Goal: Task Accomplishment & Management: Manage account settings

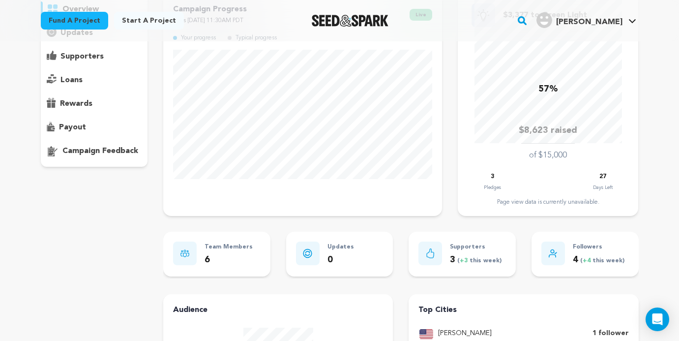
scroll to position [110, 0]
drag, startPoint x: 492, startPoint y: 200, endPoint x: 630, endPoint y: 201, distance: 137.7
click at [630, 201] on div "$3,377 to Green Light 57% $8,623 raised of $15,000 3 Pledges 27" at bounding box center [548, 104] width 180 height 222
click at [616, 201] on div "Page view data is currently unavailable." at bounding box center [548, 201] width 161 height 8
drag, startPoint x: 616, startPoint y: 201, endPoint x: 481, endPoint y: 204, distance: 134.8
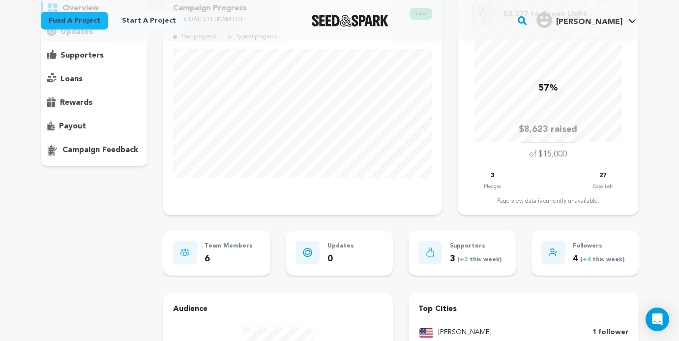
click at [481, 204] on div "Page view data is currently unavailable." at bounding box center [548, 201] width 161 height 8
click at [451, 192] on div "Campaign Progress Ends [DATE] 11:30AM PDT live Your progress Typical progress $…" at bounding box center [400, 104] width 475 height 222
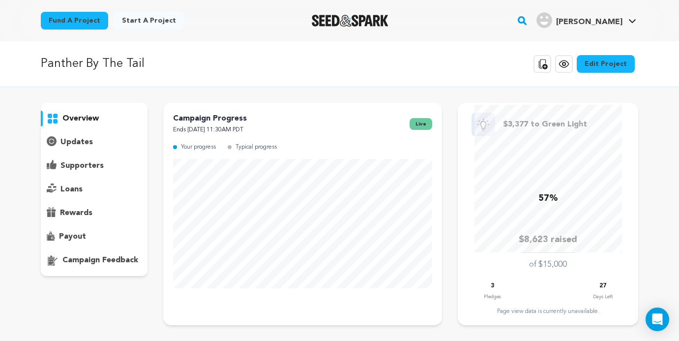
scroll to position [0, 0]
click at [451, 104] on div "Campaign Progress Ends [DATE] 11:30AM PDT live Your progress Typical progress $…" at bounding box center [400, 214] width 475 height 222
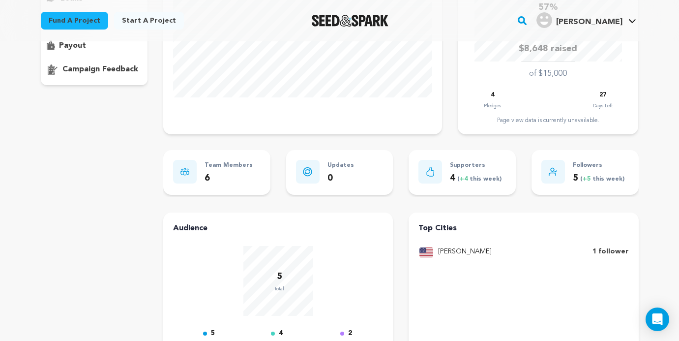
scroll to position [191, 0]
click at [238, 160] on p "Team Members" at bounding box center [229, 165] width 48 height 11
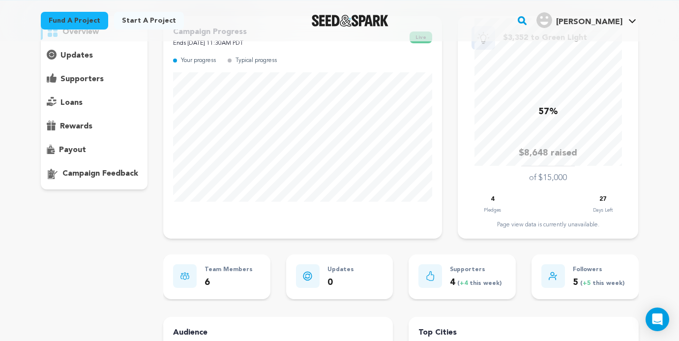
scroll to position [88, 0]
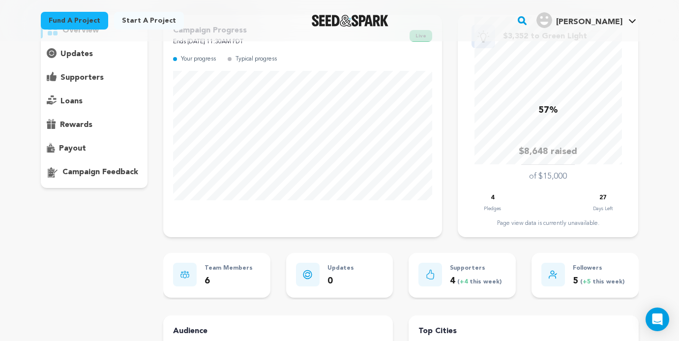
click at [84, 79] on p "supporters" at bounding box center [81, 78] width 43 height 12
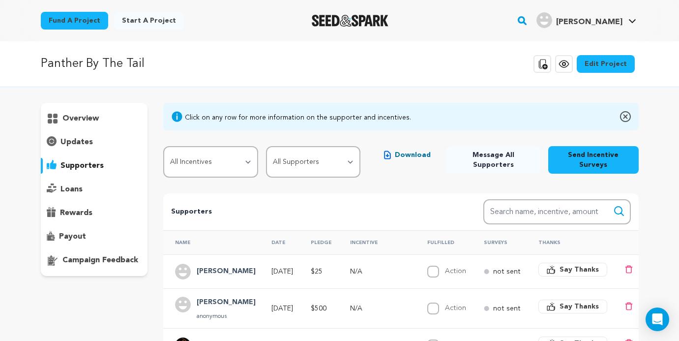
click at [81, 139] on p "updates" at bounding box center [76, 142] width 32 height 12
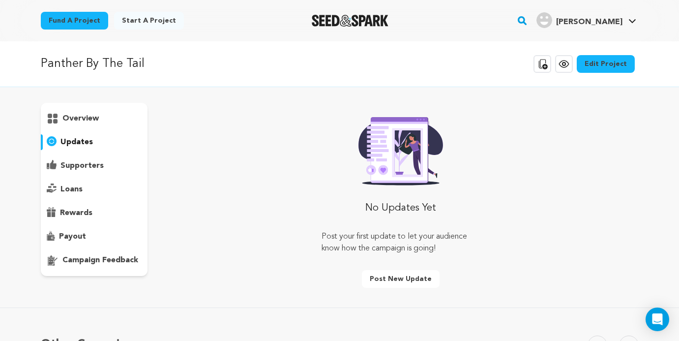
click at [74, 118] on p "overview" at bounding box center [80, 119] width 36 height 12
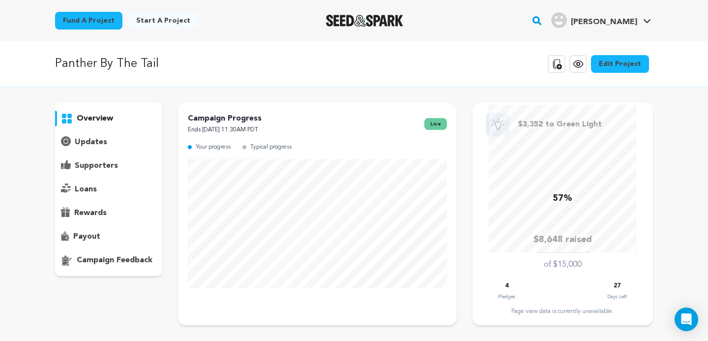
click at [583, 67] on icon at bounding box center [577, 63] width 9 height 7
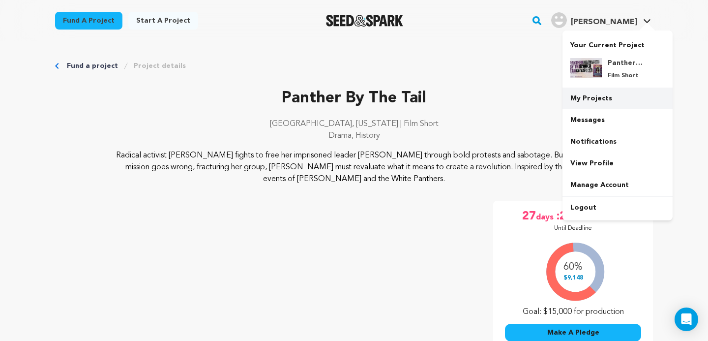
click at [591, 101] on link "My Projects" at bounding box center [617, 99] width 110 height 22
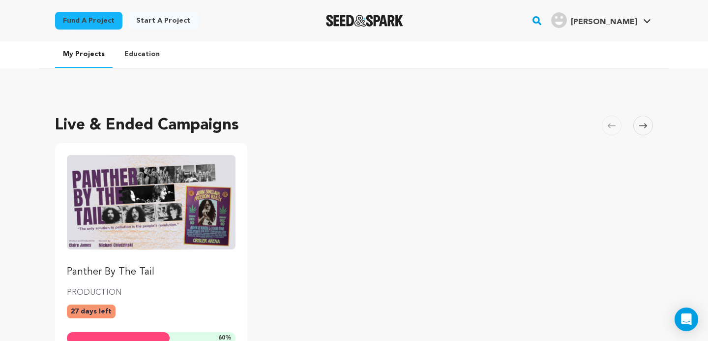
scroll to position [116, 0]
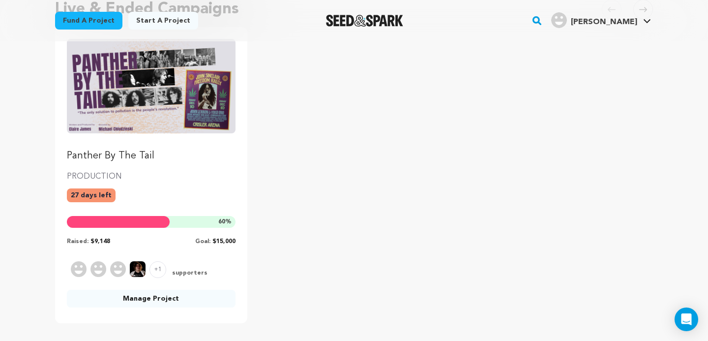
click at [138, 298] on link "Manage Project" at bounding box center [151, 299] width 169 height 18
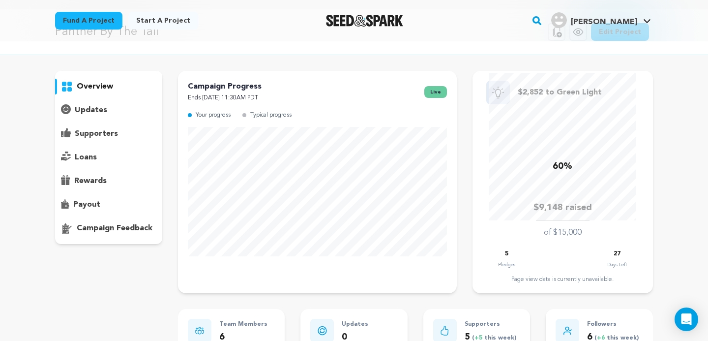
scroll to position [32, 0]
click at [98, 139] on p "supporters" at bounding box center [96, 134] width 43 height 12
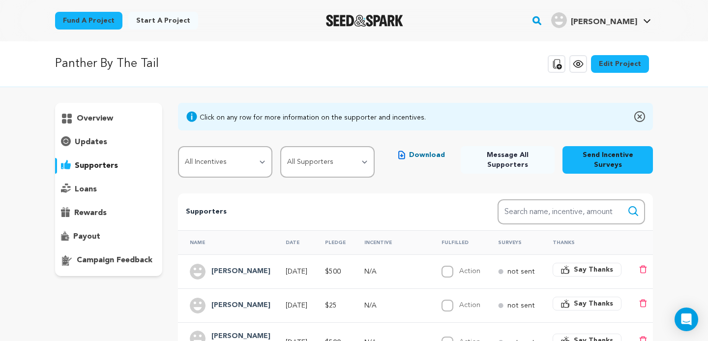
scroll to position [5, 0]
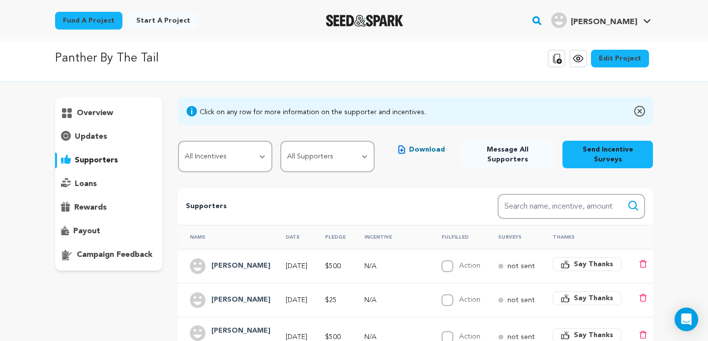
click at [559, 58] on icon at bounding box center [557, 59] width 9 height 10
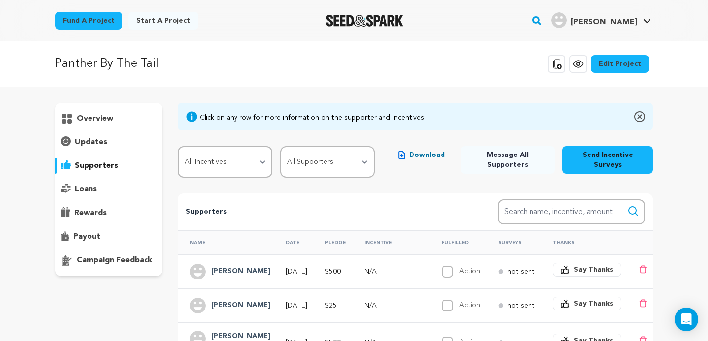
scroll to position [0, 0]
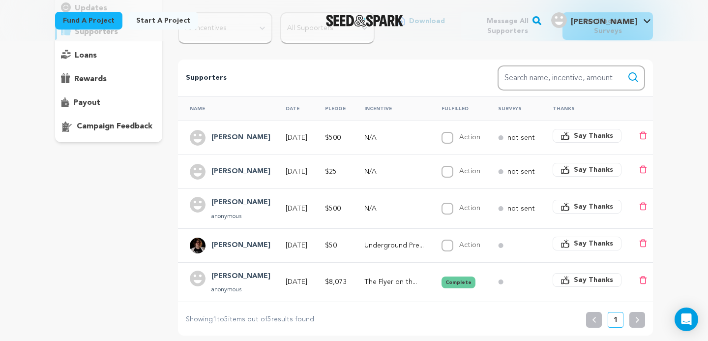
scroll to position [134, 0]
click at [127, 233] on div "overview updates" at bounding box center [108, 152] width 107 height 366
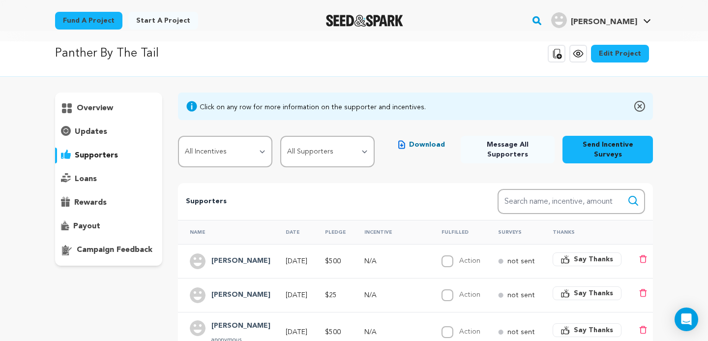
scroll to position [10, 0]
click at [95, 109] on p "overview" at bounding box center [95, 108] width 36 height 12
